Goal: Task Accomplishment & Management: Manage account settings

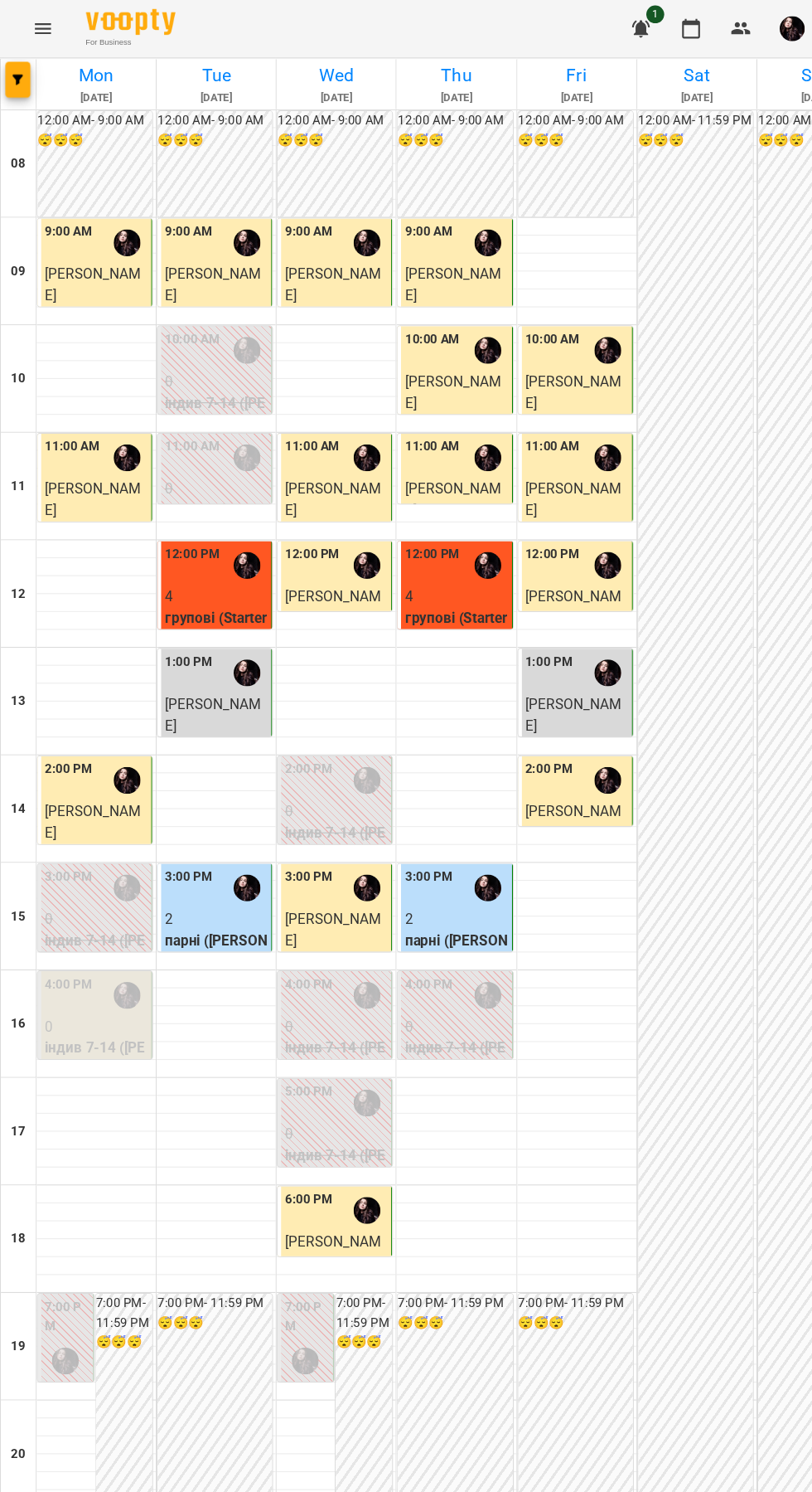
click at [541, 755] on span "Амелія Карунна" at bounding box center [531, 760] width 89 height 36
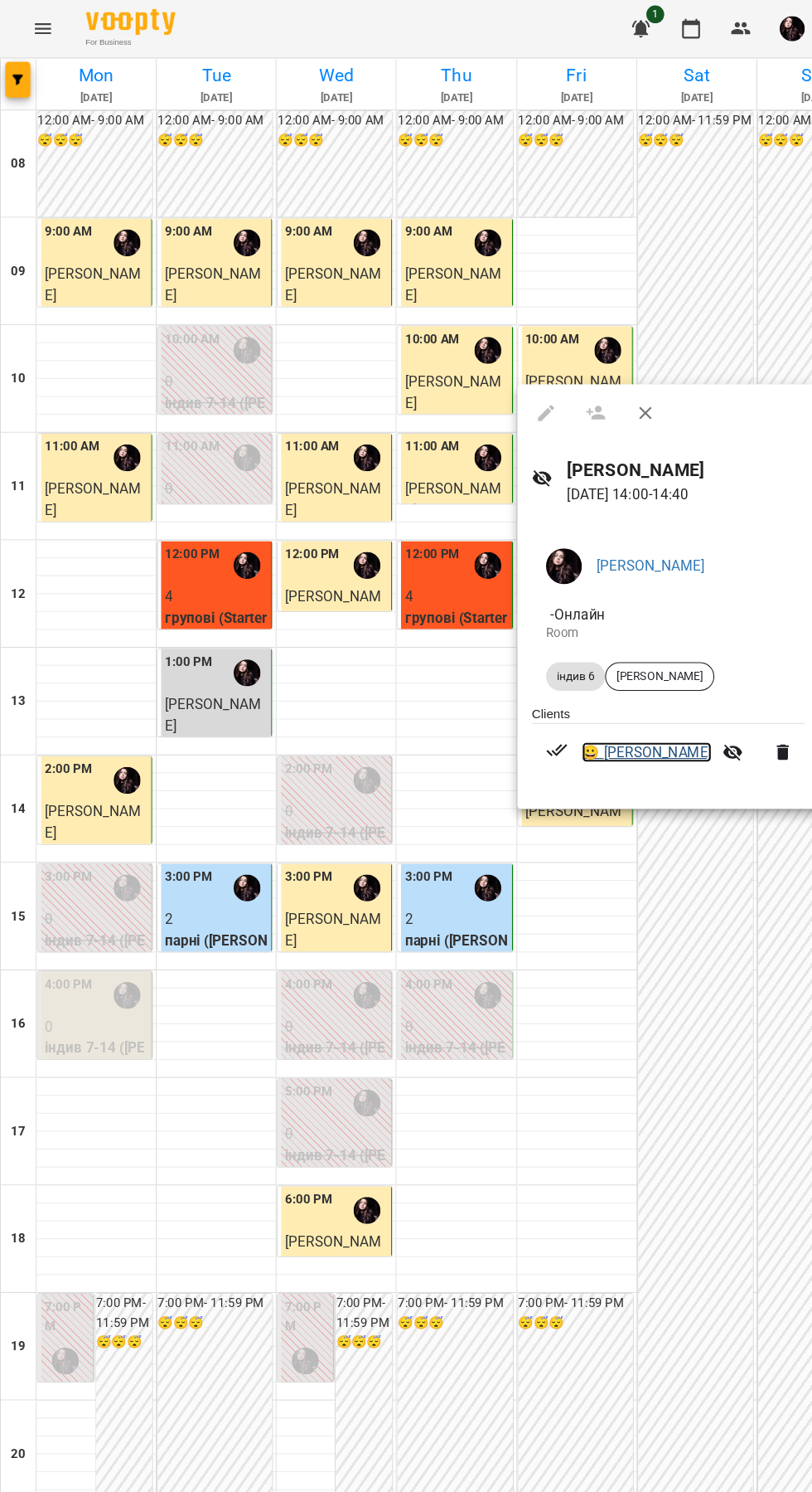
click at [604, 691] on link "😀 Амелія Карунна" at bounding box center [598, 696] width 120 height 20
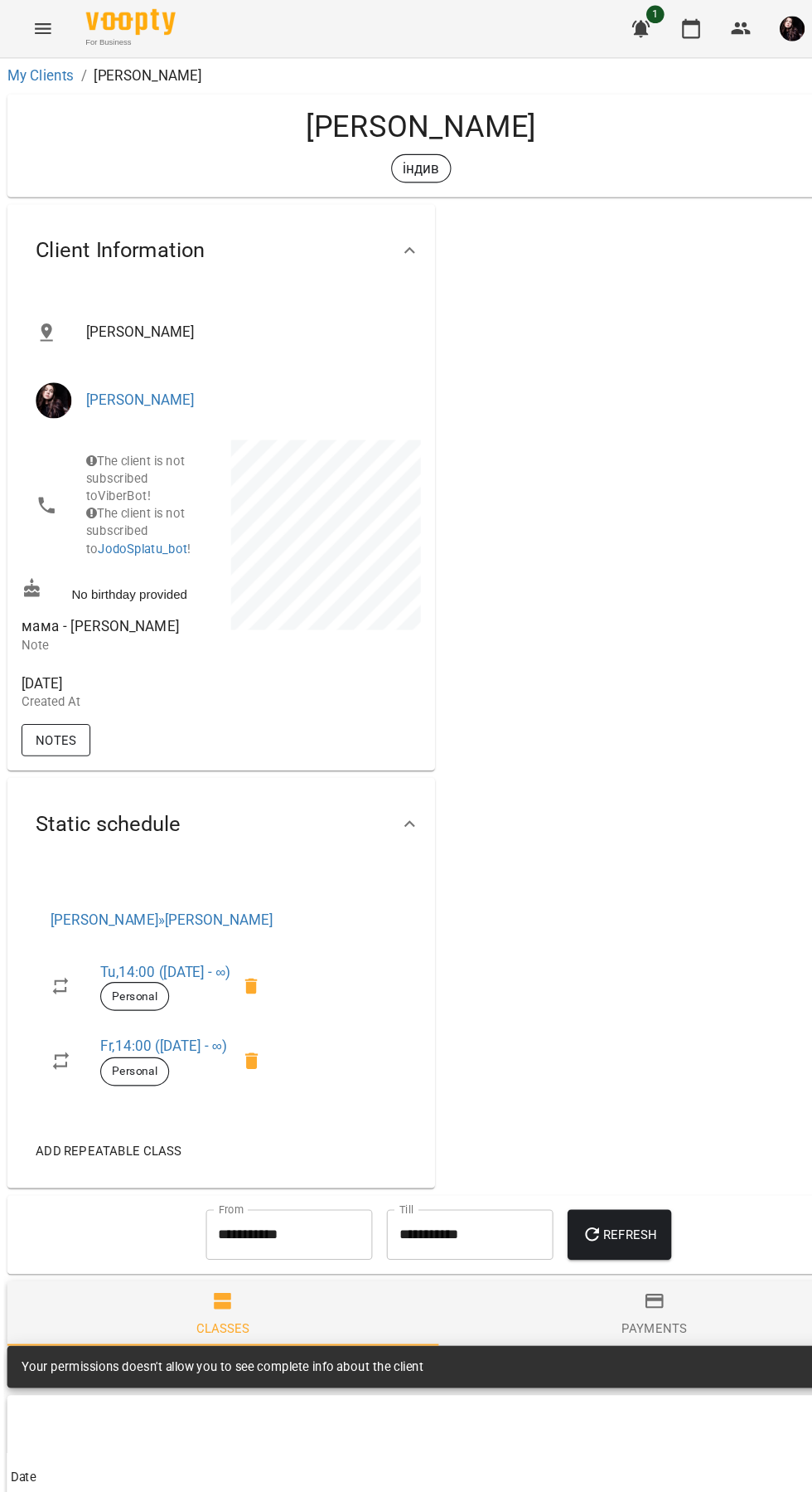
click at [68, 666] on div "Wed, 20 Aug 2025 Created At" at bounding box center [110, 640] width 188 height 52
click at [58, 695] on span "Notes" at bounding box center [51, 685] width 37 height 20
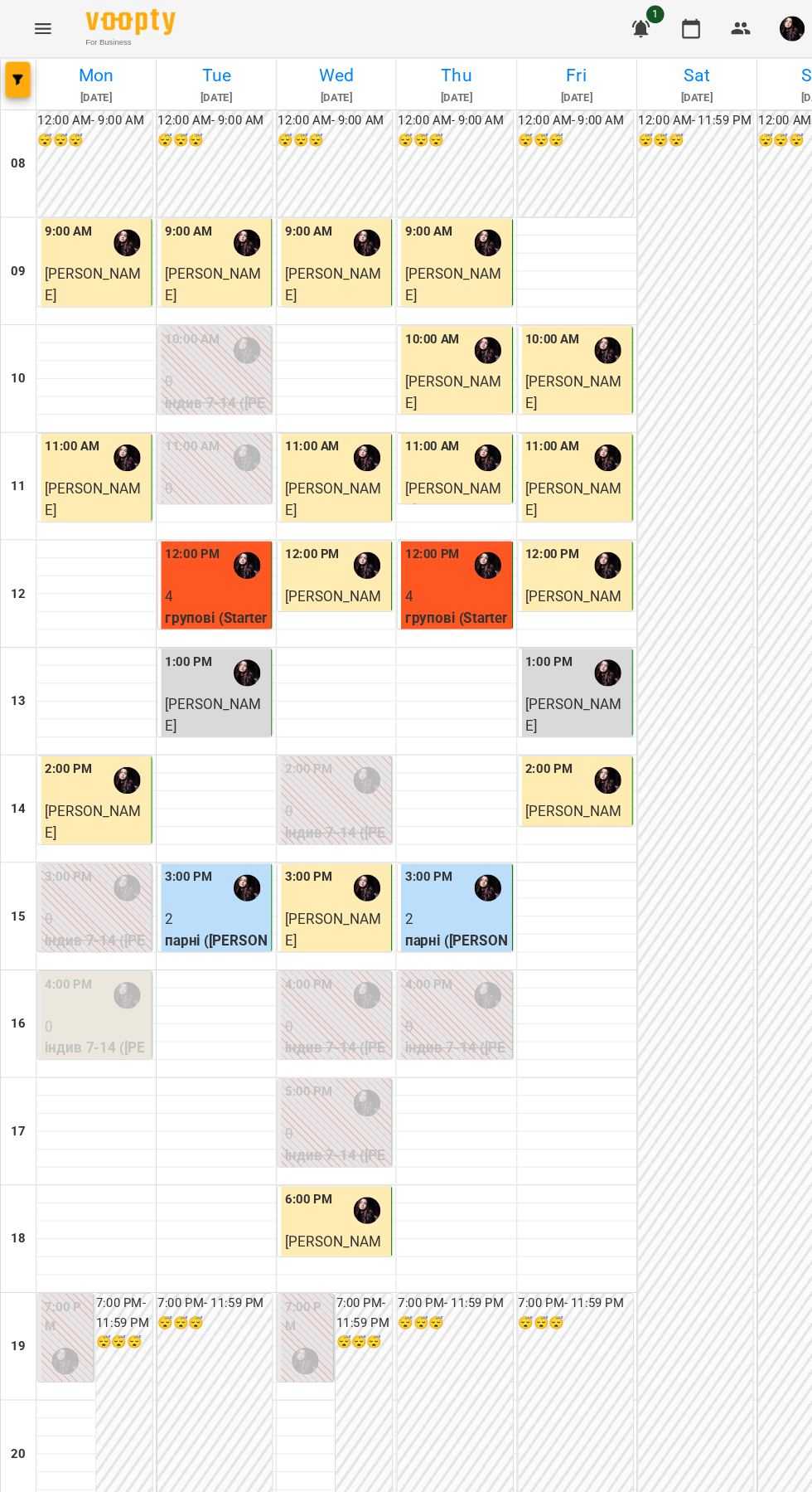
click at [286, 1247] on img "Абрамова Анастасія" at bounding box center [282, 1259] width 25 height 25
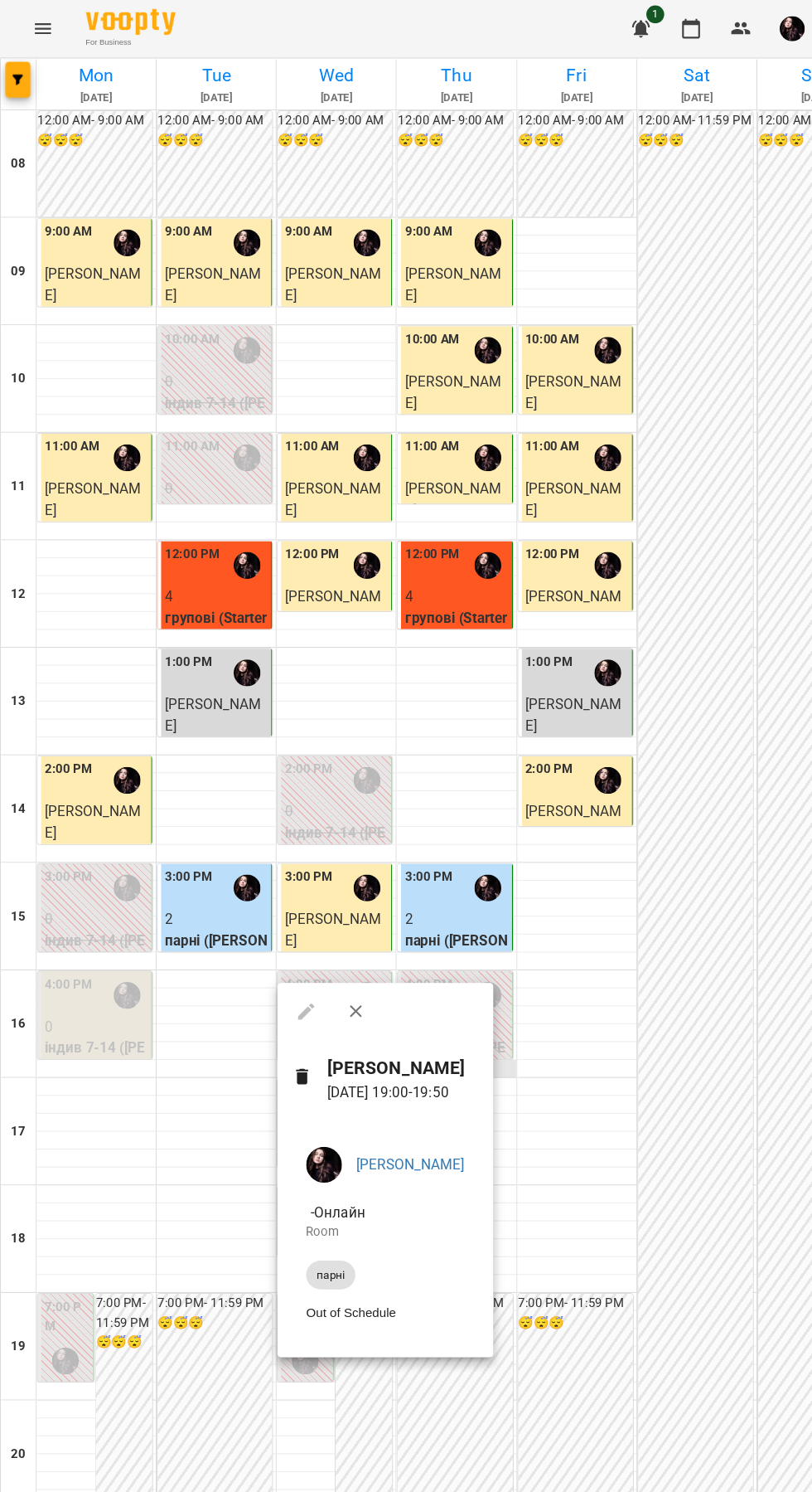
click at [557, 1072] on div at bounding box center [406, 746] width 812 height 1492
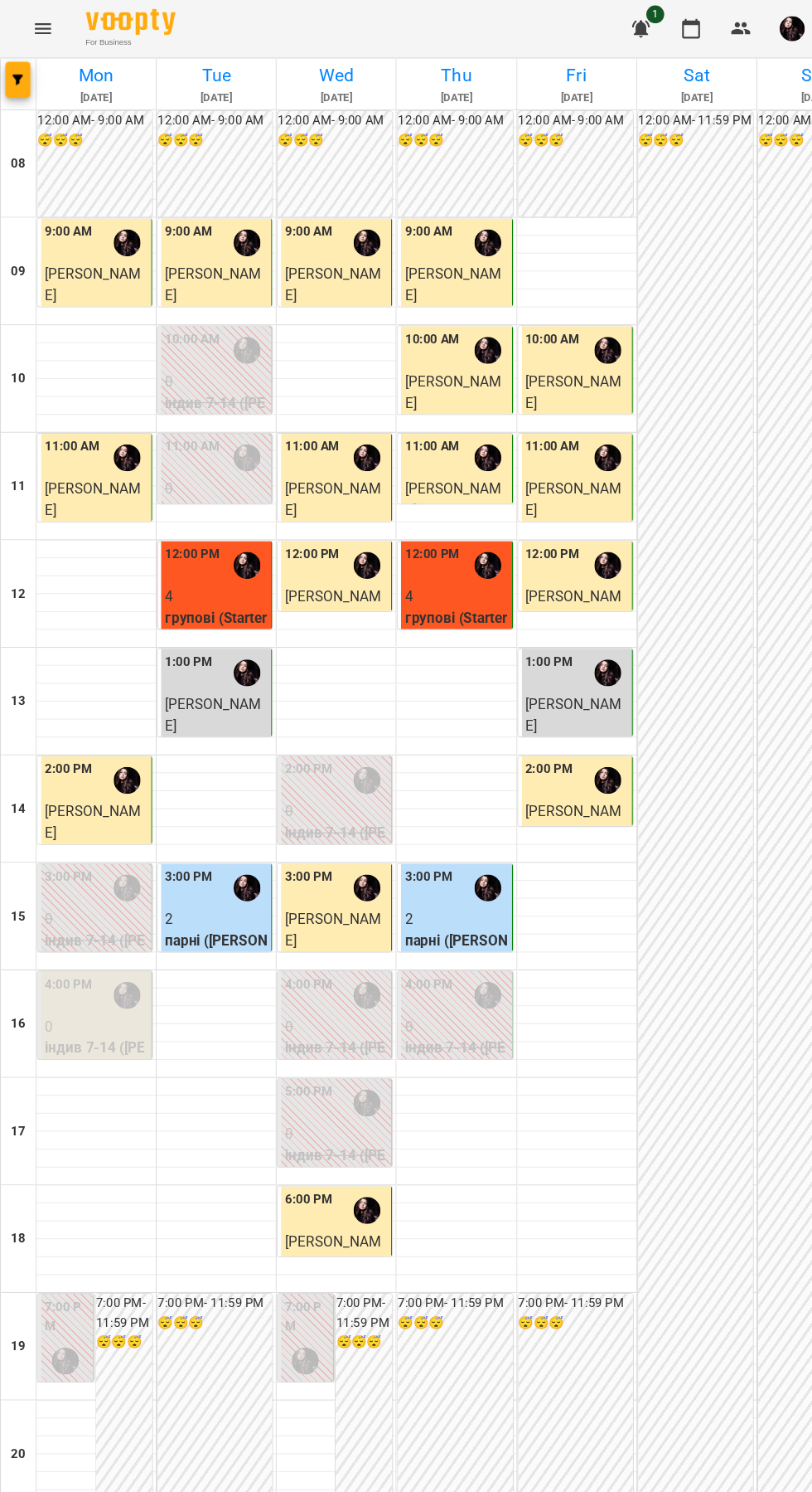
click at [329, 1049] on p "0" at bounding box center [311, 1049] width 96 height 20
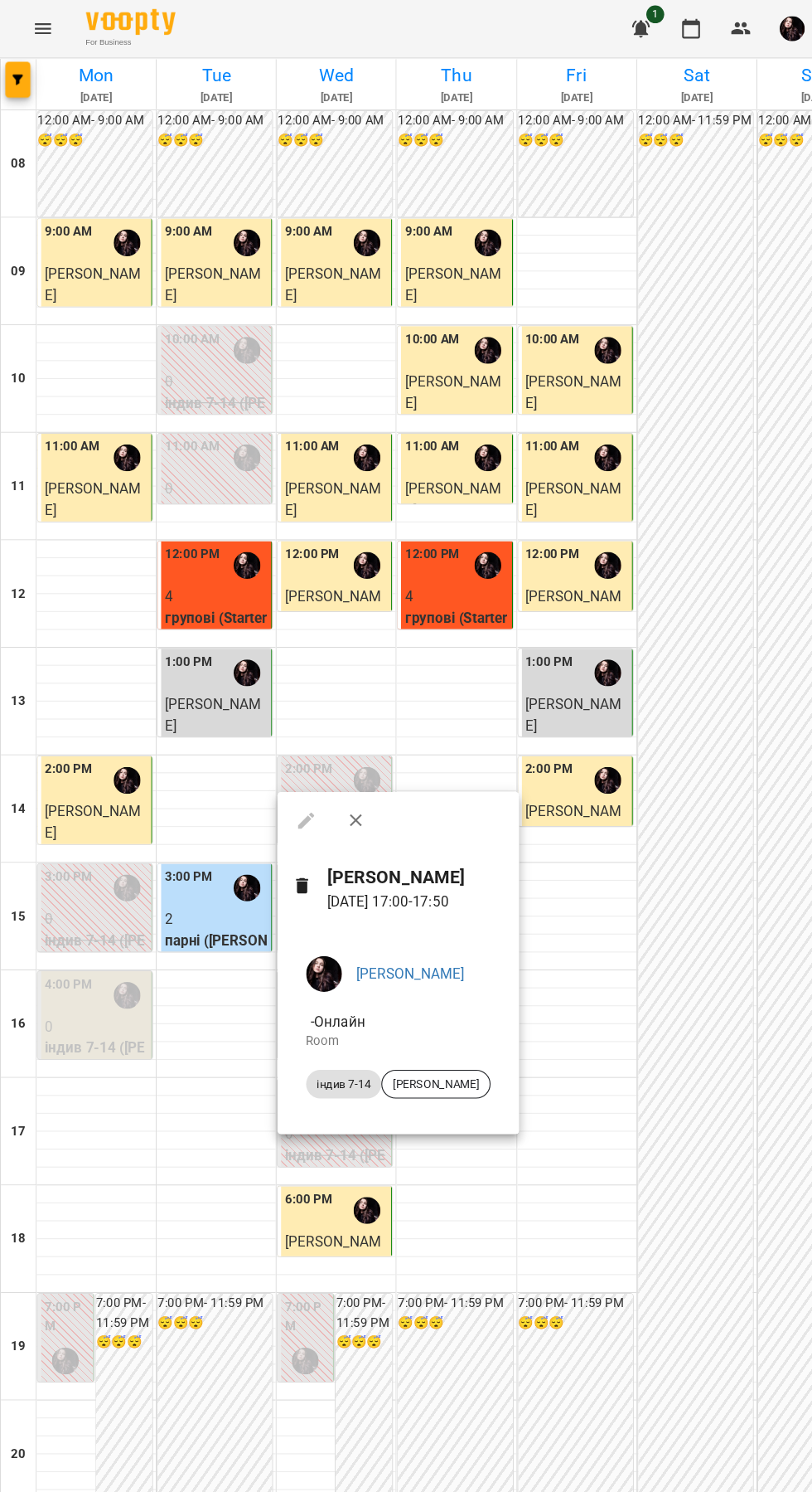
click at [544, 1032] on div at bounding box center [406, 746] width 812 height 1492
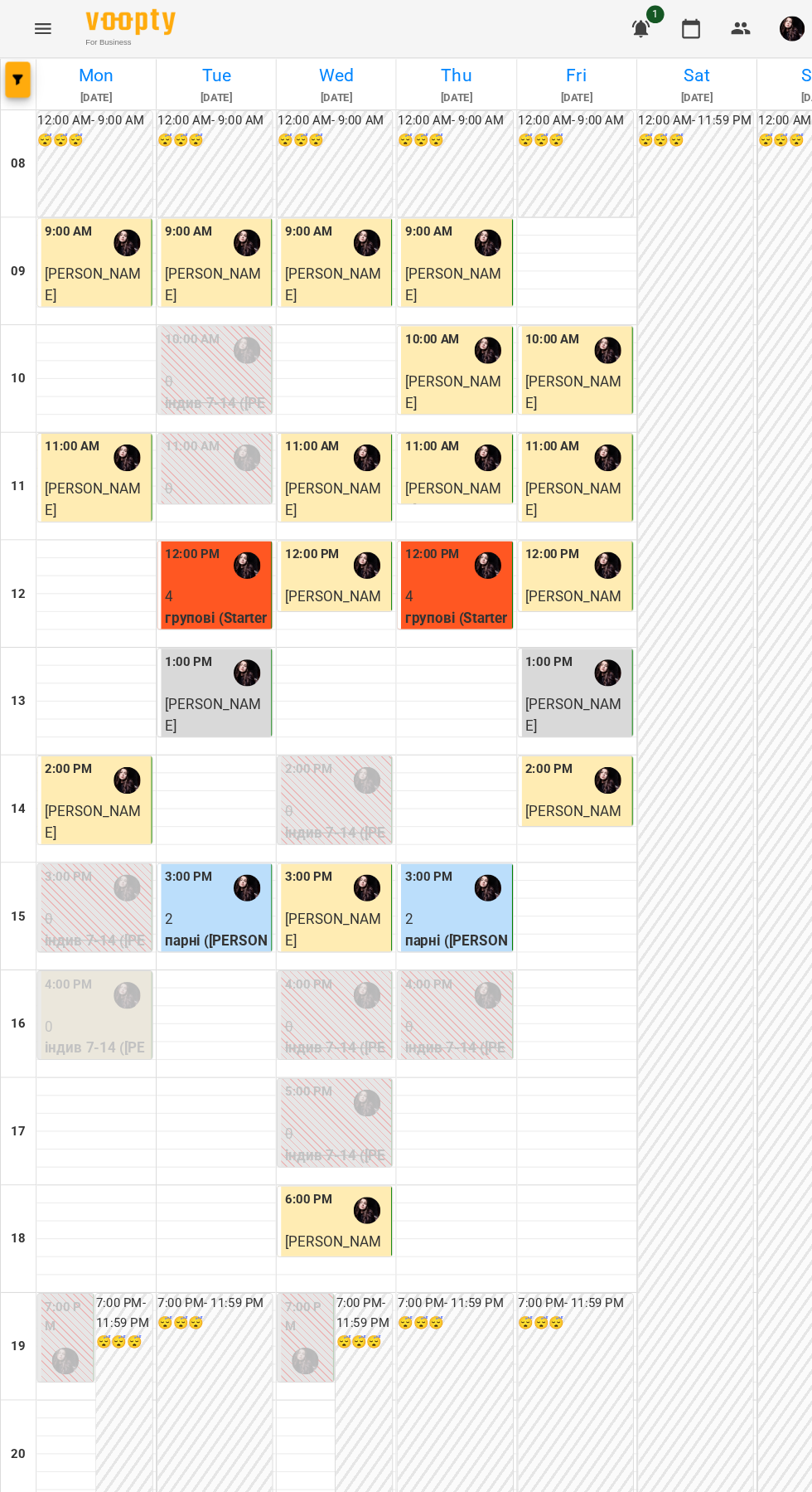
click at [403, 447] on span "[PERSON_NAME]" at bounding box center [419, 461] width 89 height 36
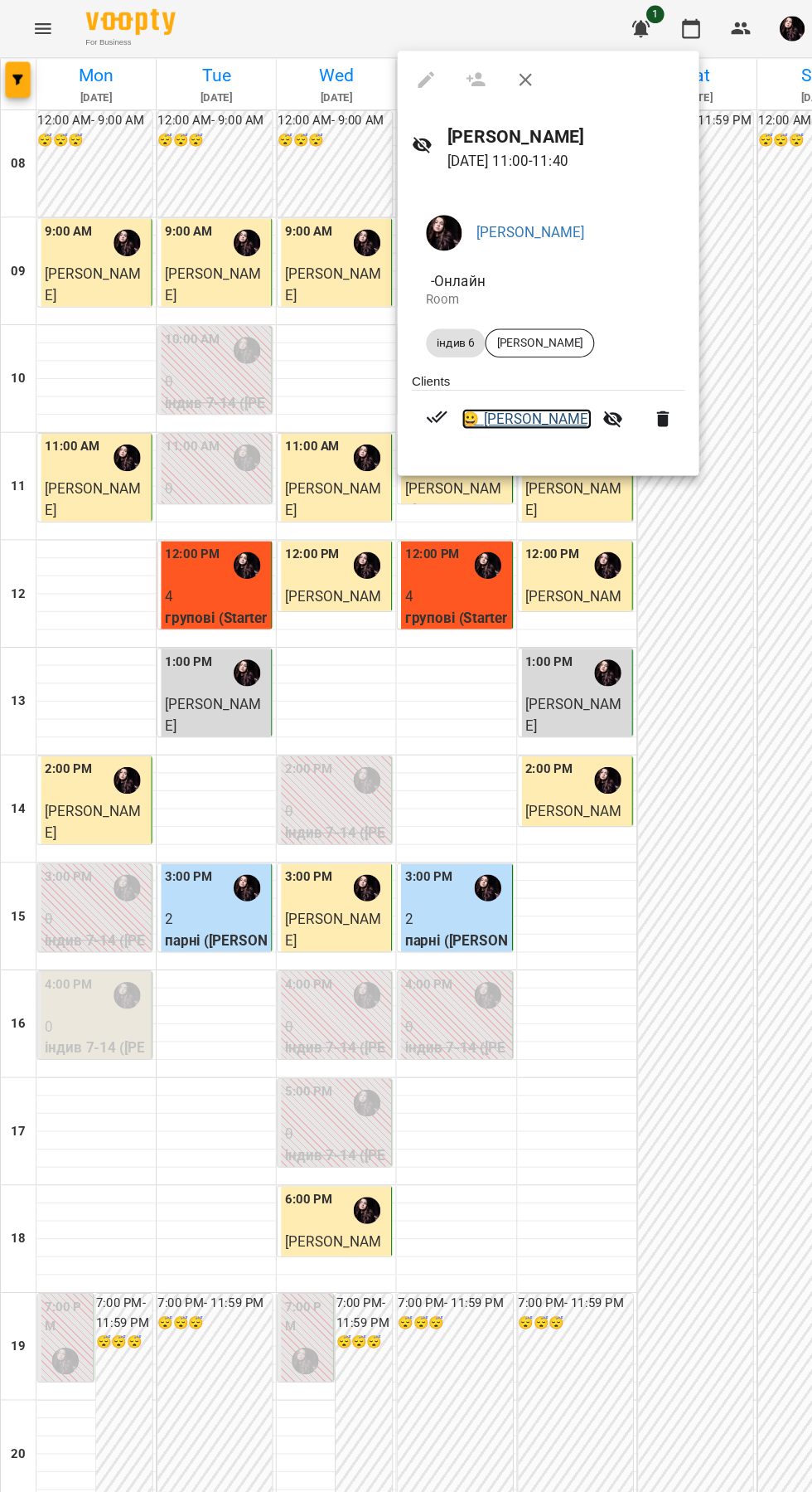
click at [478, 386] on link "😀 Ліза Куценко" at bounding box center [487, 388] width 120 height 20
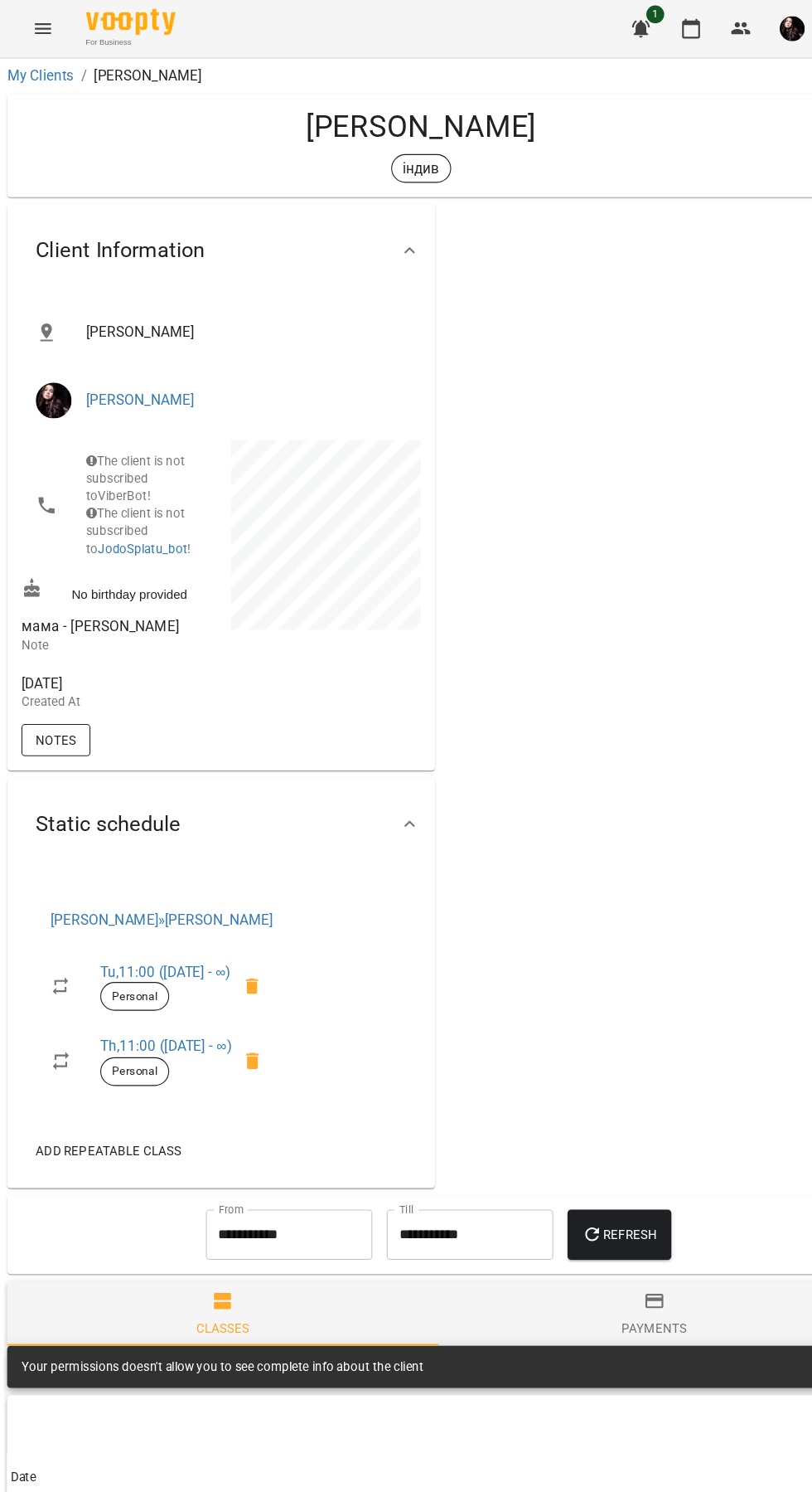
click at [65, 687] on span "Notes" at bounding box center [51, 685] width 37 height 20
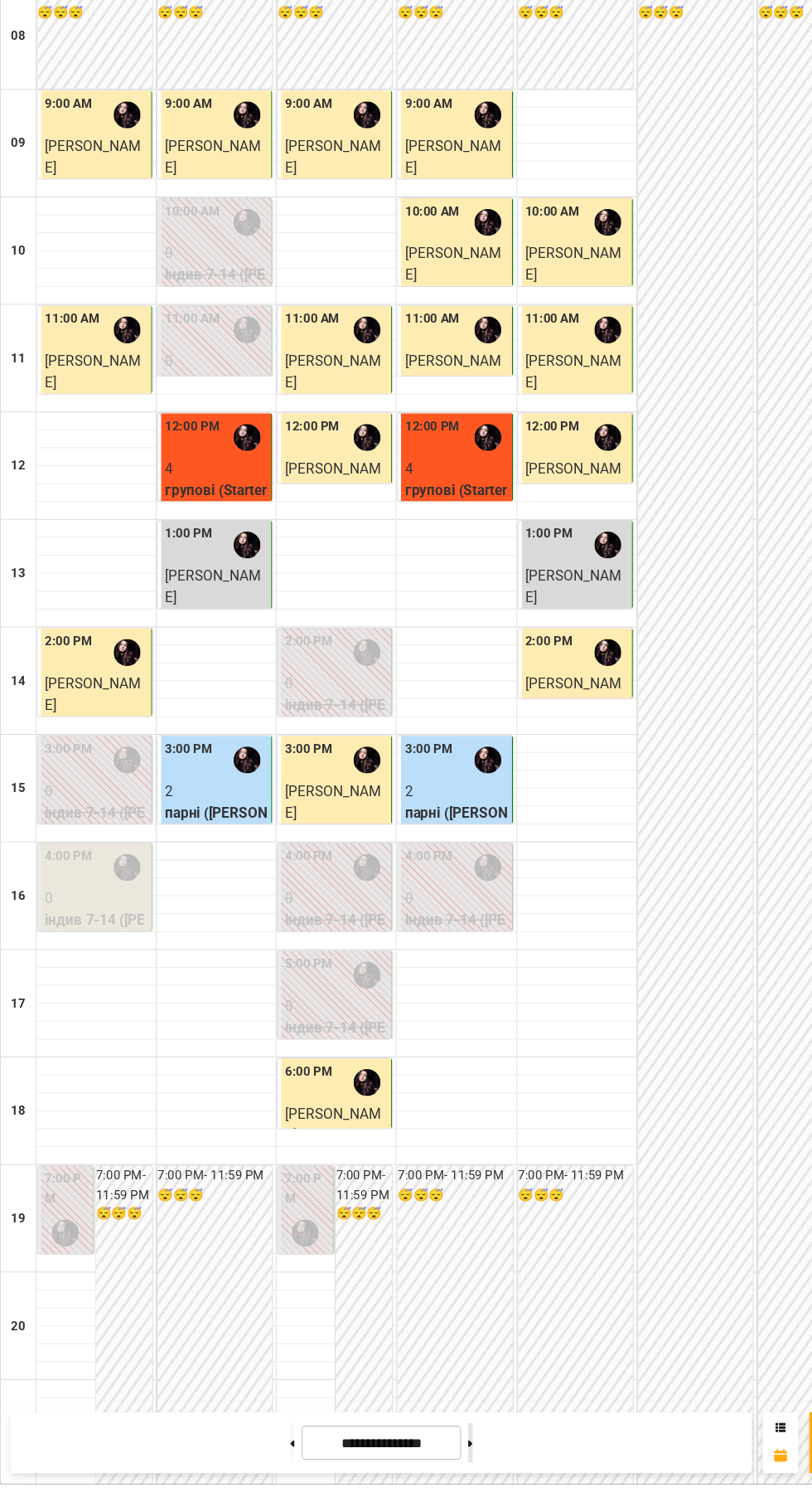
click at [438, 1456] on icon at bounding box center [435, 1454] width 4 height 6
type input "**********"
